Goal: Navigation & Orientation: Understand site structure

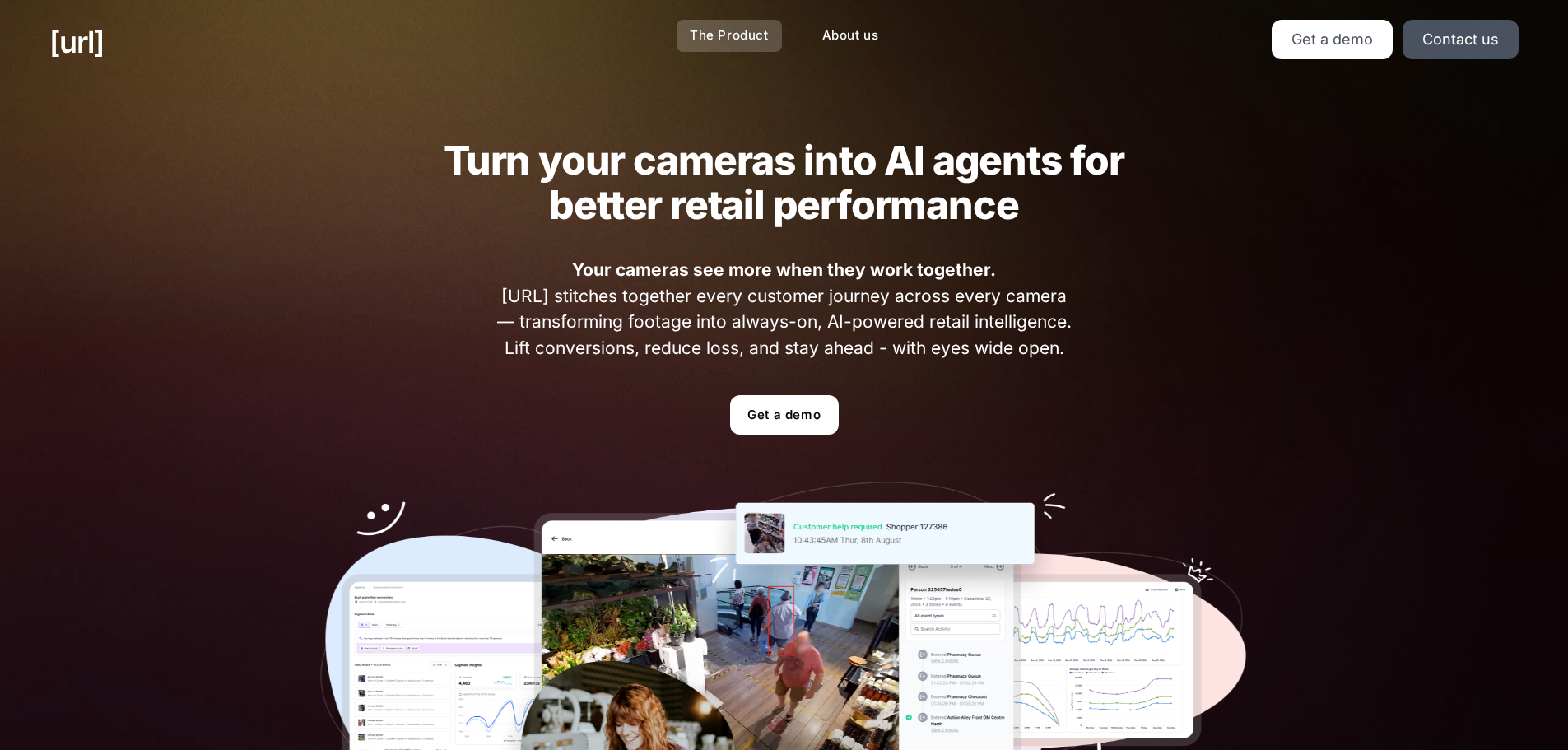
click at [704, 40] on link "The Product" at bounding box center [729, 36] width 106 height 32
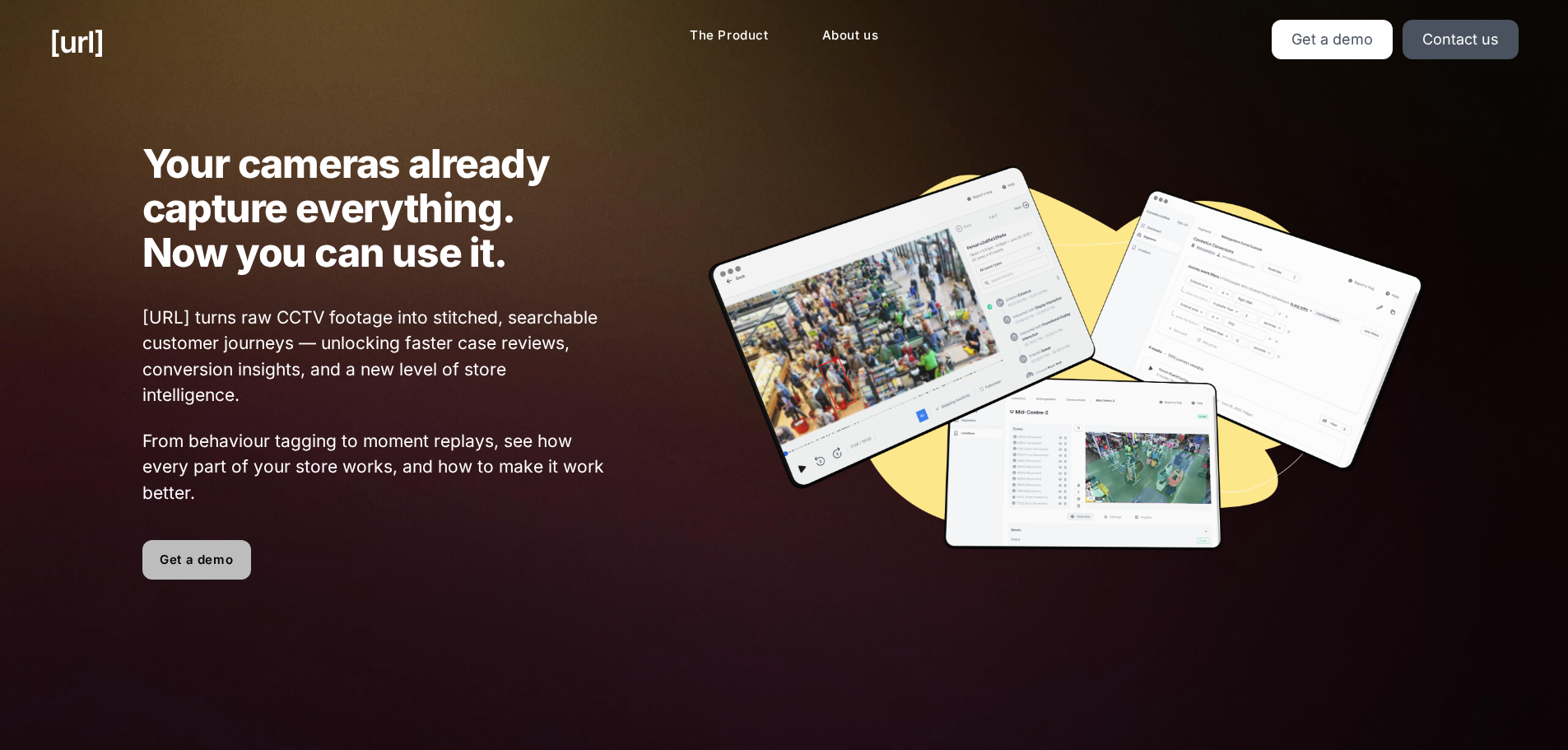
click at [187, 552] on link "Get a demo" at bounding box center [196, 559] width 108 height 40
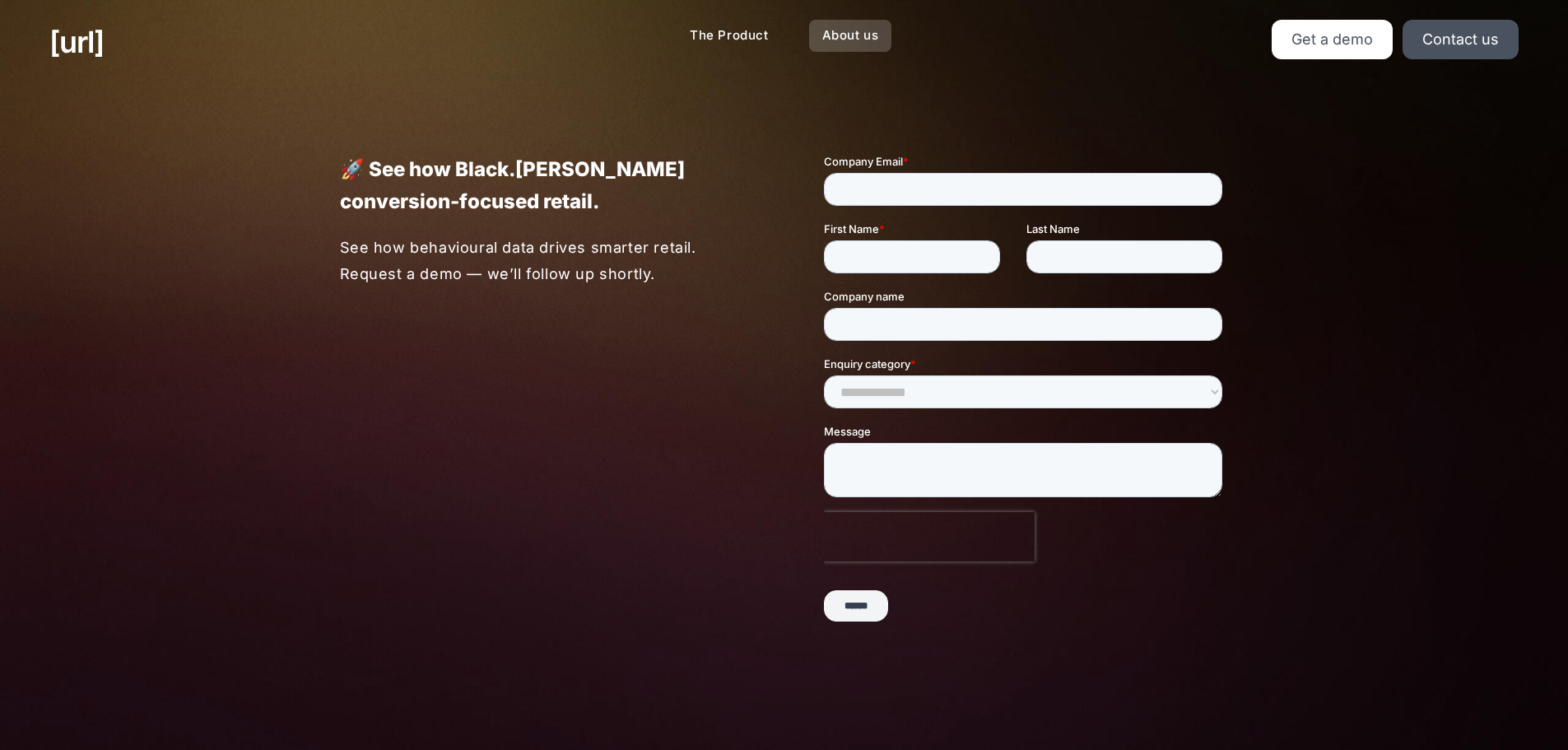
click at [869, 26] on link "About us" at bounding box center [851, 36] width 83 height 32
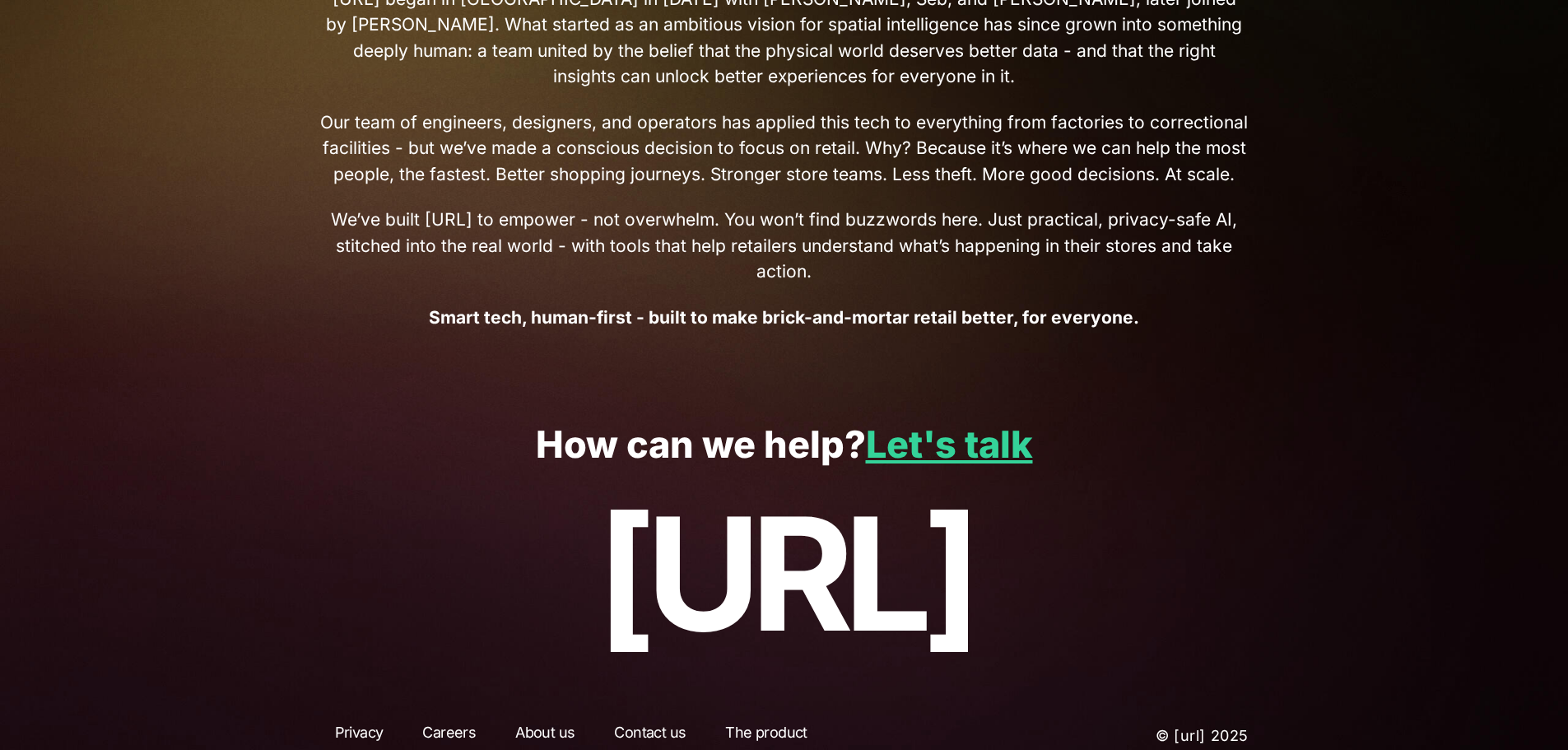
scroll to position [763, 0]
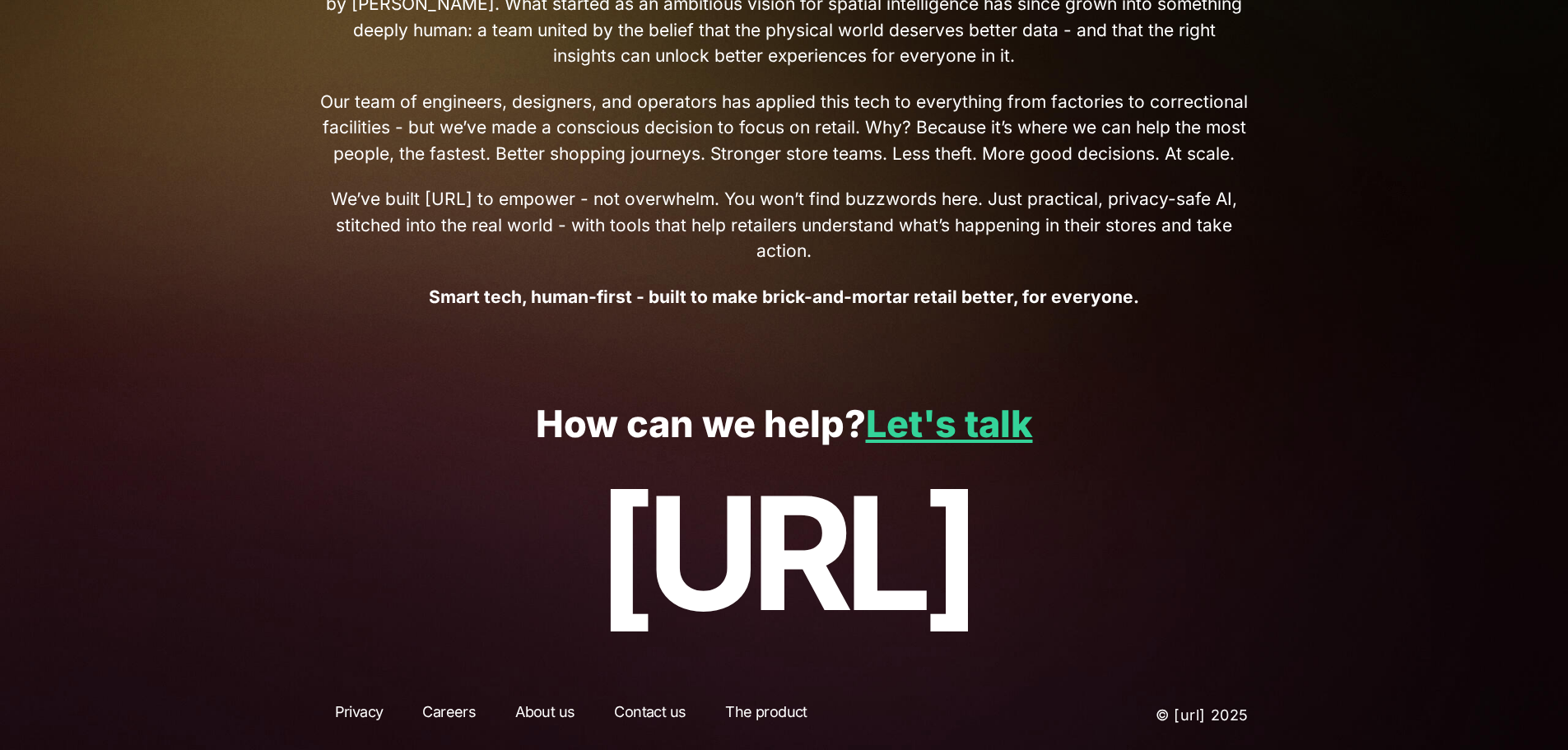
click at [779, 708] on link "The product" at bounding box center [765, 714] width 111 height 29
